Goal: Communication & Community: Answer question/provide support

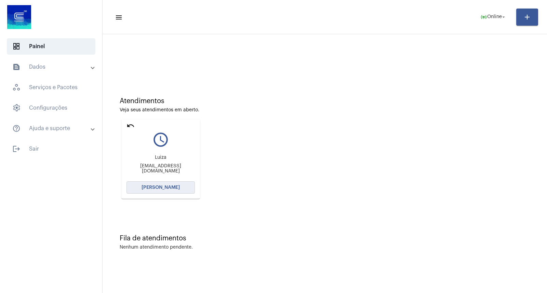
click at [154, 189] on span "[PERSON_NAME]" at bounding box center [160, 187] width 38 height 5
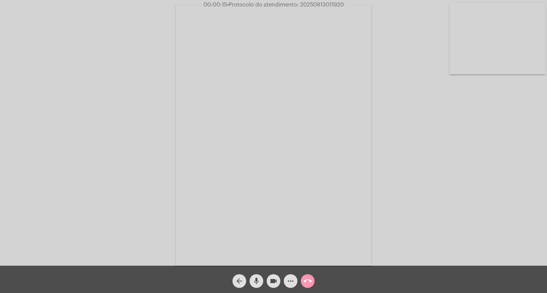
click at [510, 159] on div "Acessando Câmera e Microfone..." at bounding box center [273, 135] width 545 height 266
drag, startPoint x: 505, startPoint y: 161, endPoint x: 395, endPoint y: 175, distance: 111.2
click at [395, 175] on div "Acessando Câmera e Microfone..." at bounding box center [273, 135] width 545 height 266
click at [93, 104] on div "Acessando Câmera e Microfone..." at bounding box center [273, 135] width 545 height 266
drag, startPoint x: 279, startPoint y: 252, endPoint x: 415, endPoint y: 238, distance: 136.7
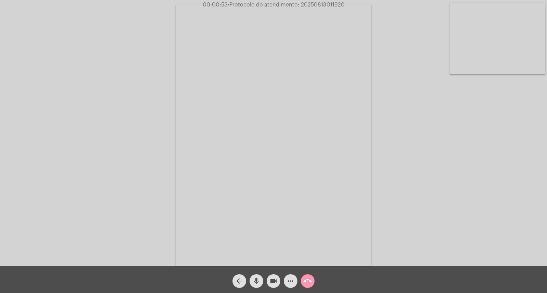
click at [415, 238] on div "Acessando Câmera e Microfone..." at bounding box center [273, 135] width 545 height 266
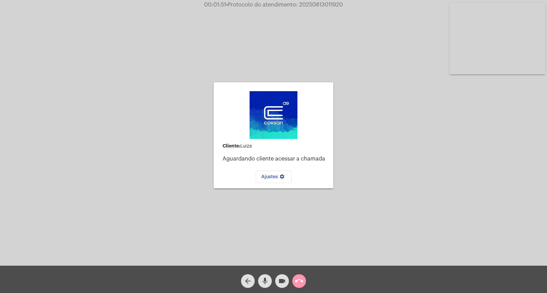
click at [295, 281] on mat-icon "call_end" at bounding box center [299, 281] width 8 height 8
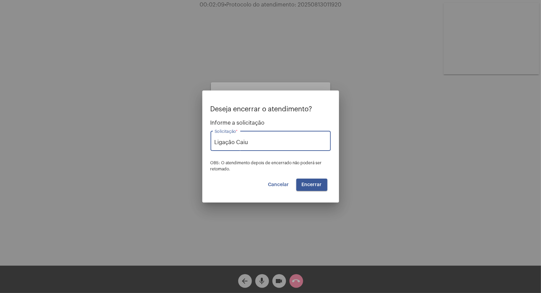
type input "Ligação Caiu"
click at [309, 182] on button "Encerrar" at bounding box center [311, 185] width 31 height 12
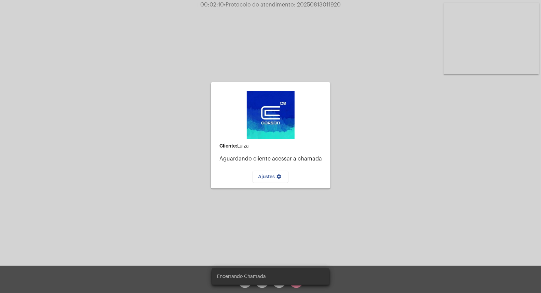
click at [309, 182] on div "Ajustes settings" at bounding box center [270, 175] width 109 height 16
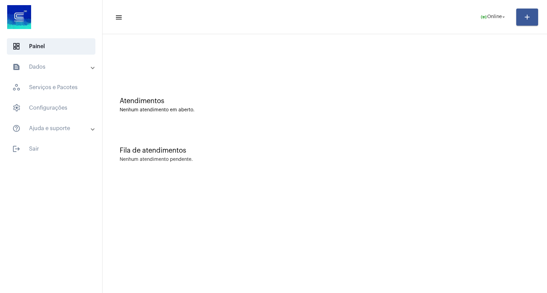
drag, startPoint x: 437, startPoint y: 200, endPoint x: 321, endPoint y: 164, distance: 121.0
click at [437, 200] on mat-sidenav-content "menu online_prediction Online arrow_drop_down add Atendimentos Nenhum atendimen…" at bounding box center [325, 146] width 444 height 293
